Goal: Unclear

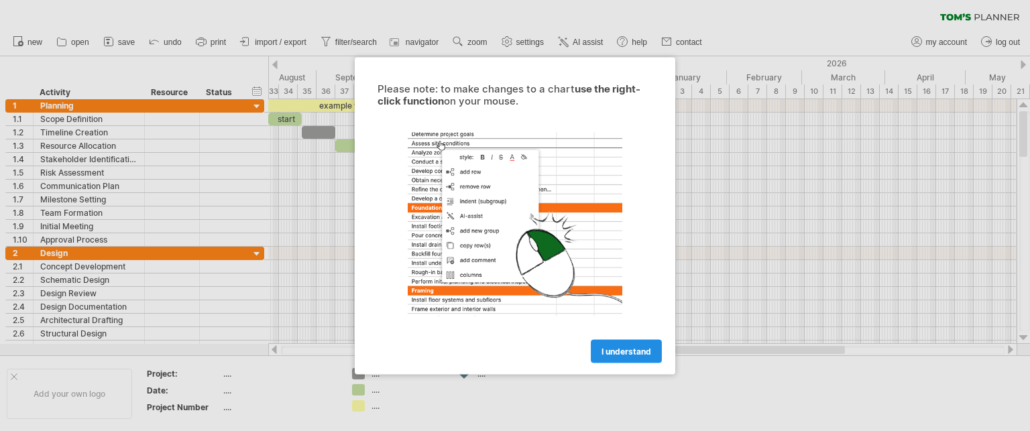
click at [628, 346] on span "I understand" at bounding box center [627, 351] width 50 height 10
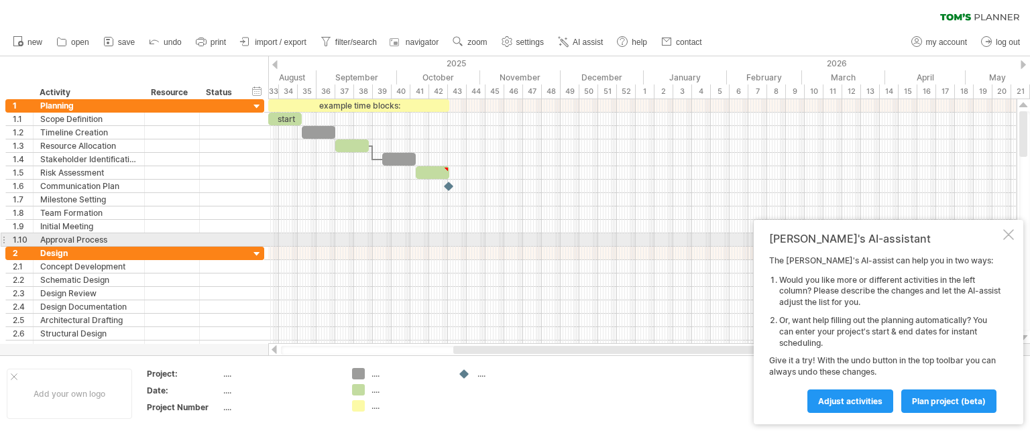
click at [469, 239] on div at bounding box center [642, 239] width 748 height 13
click at [1007, 235] on div at bounding box center [1008, 234] width 11 height 11
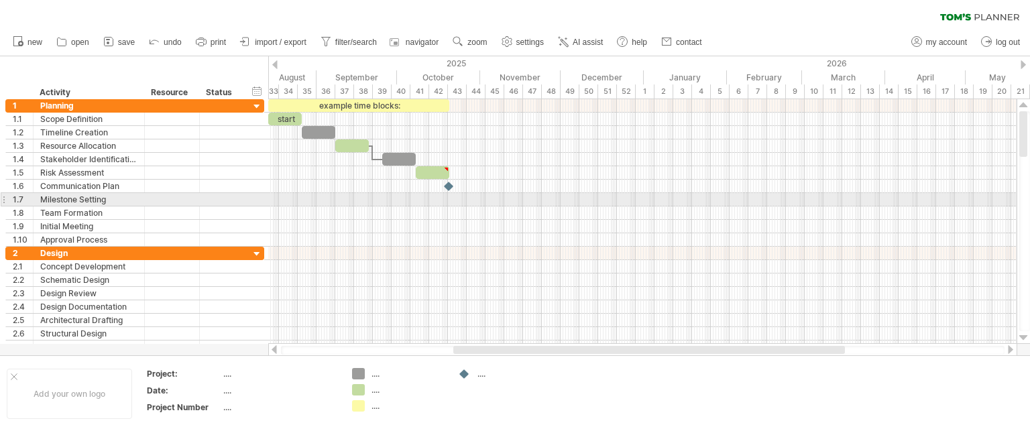
click at [616, 207] on div at bounding box center [642, 213] width 748 height 13
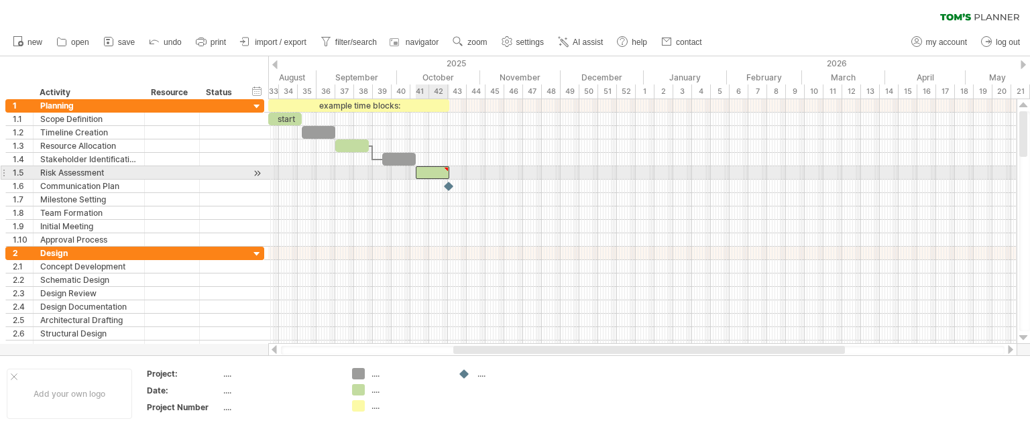
click at [442, 171] on div at bounding box center [433, 172] width 34 height 13
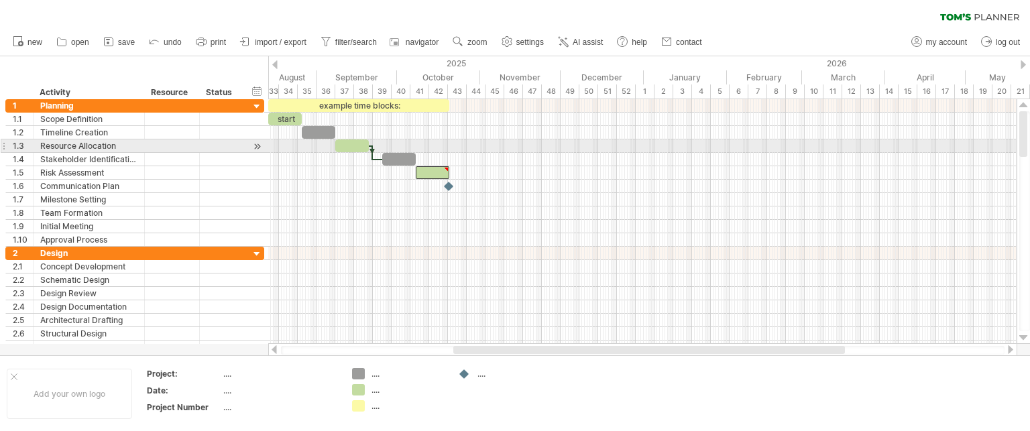
click at [354, 151] on div at bounding box center [352, 145] width 34 height 13
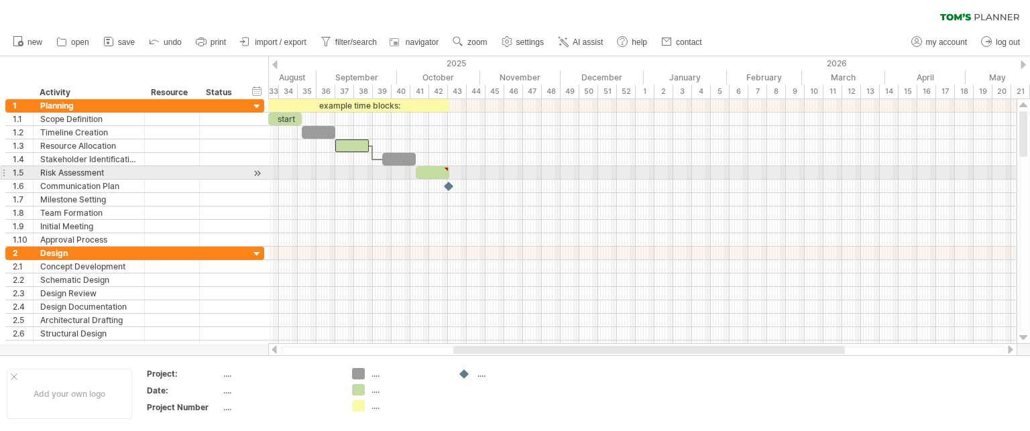
type textarea "**********"
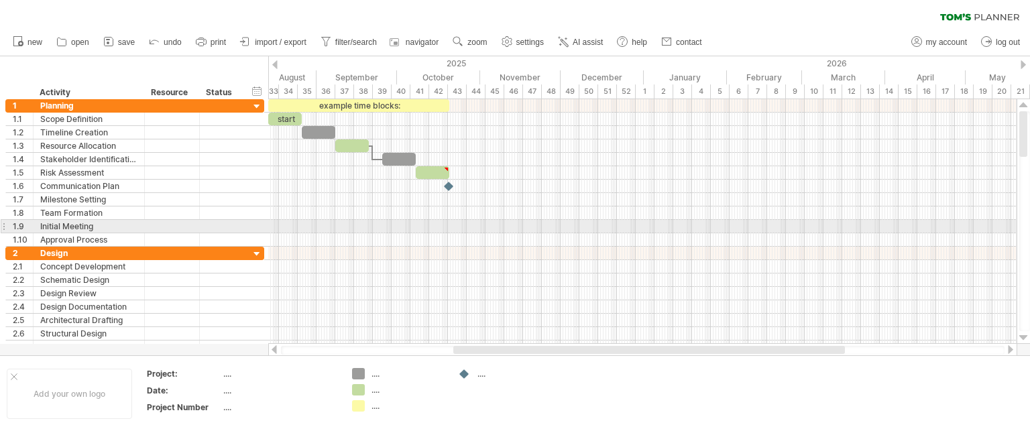
click at [622, 227] on div at bounding box center [642, 226] width 748 height 13
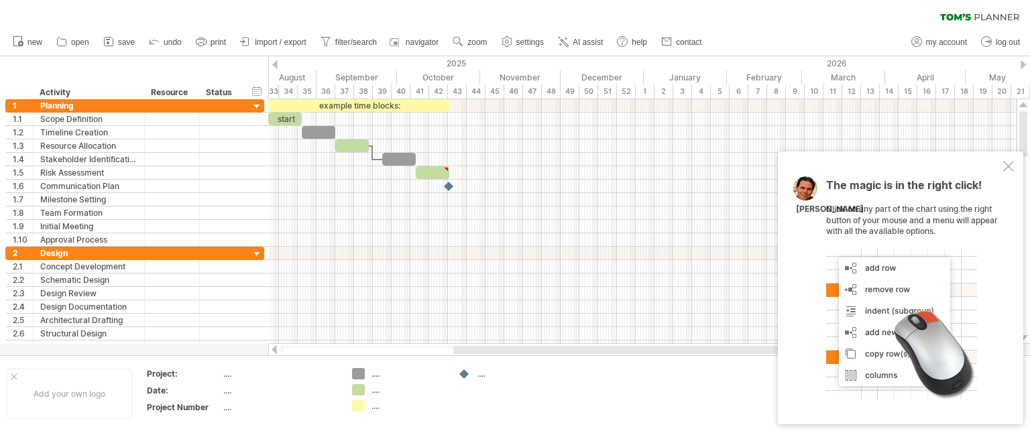
click at [727, 20] on div "clear filter reapply filter" at bounding box center [515, 14] width 1030 height 28
